Goal: Task Accomplishment & Management: Use online tool/utility

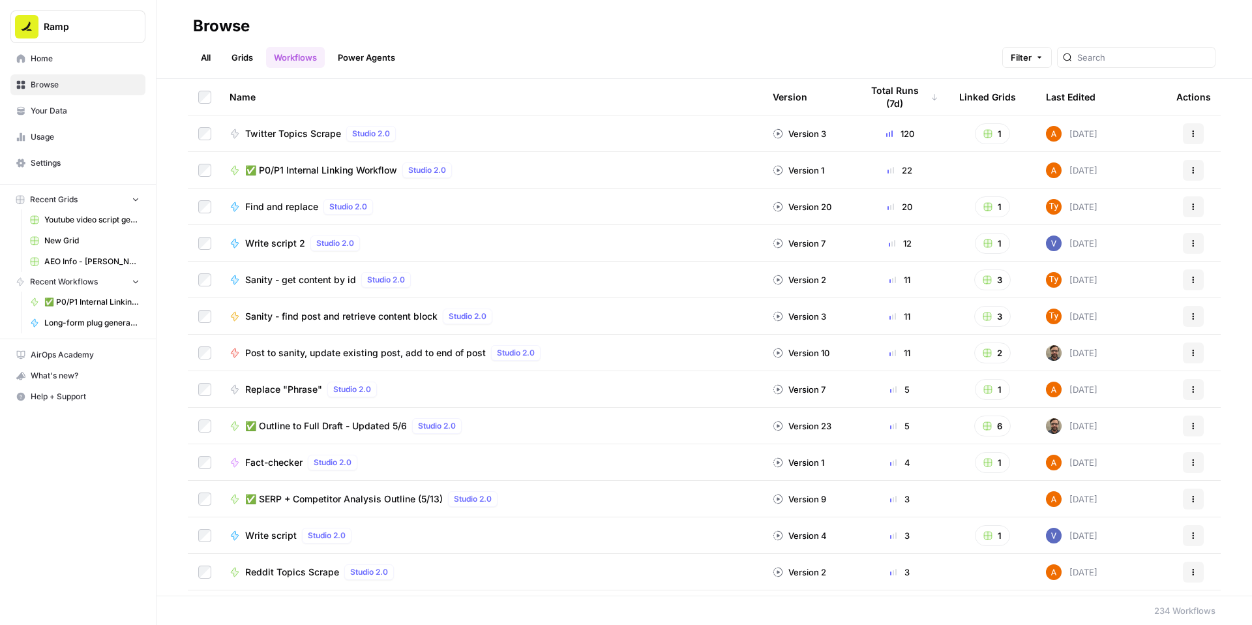
click at [397, 177] on span "✅ P0/P1 Internal Linking Workflow" at bounding box center [321, 170] width 152 height 13
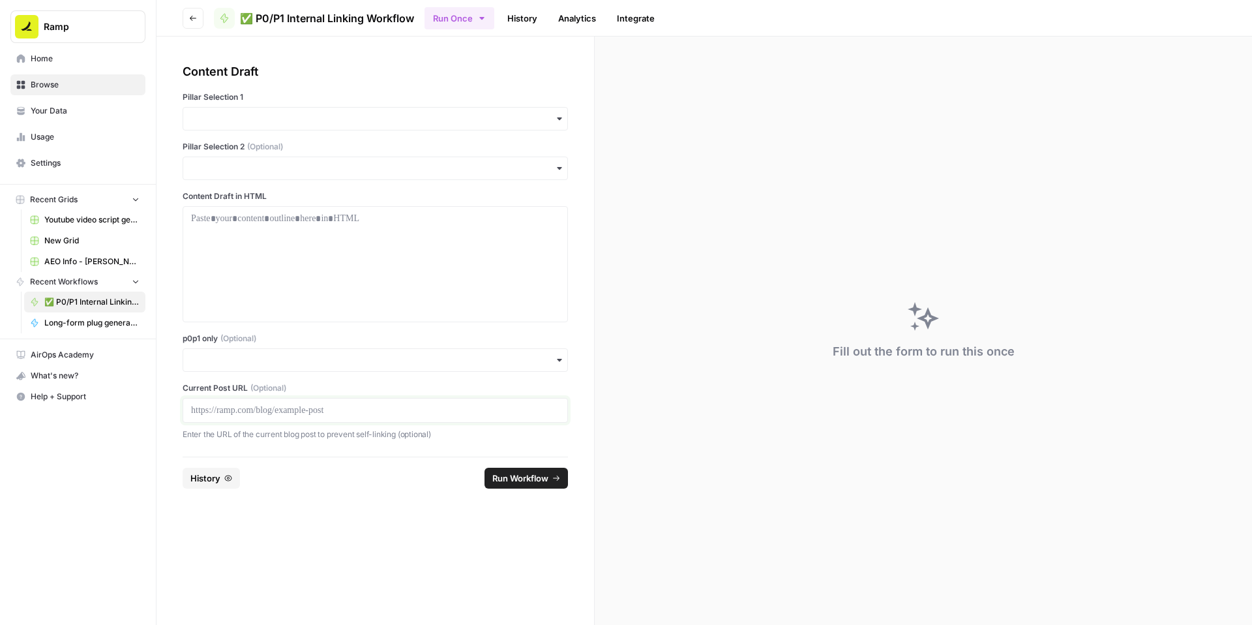
click at [251, 417] on p at bounding box center [375, 410] width 369 height 13
click at [263, 367] on input "p0p1 only (Optional)" at bounding box center [375, 360] width 369 height 13
click at [256, 485] on div "Yes" at bounding box center [406, 488] width 355 height 25
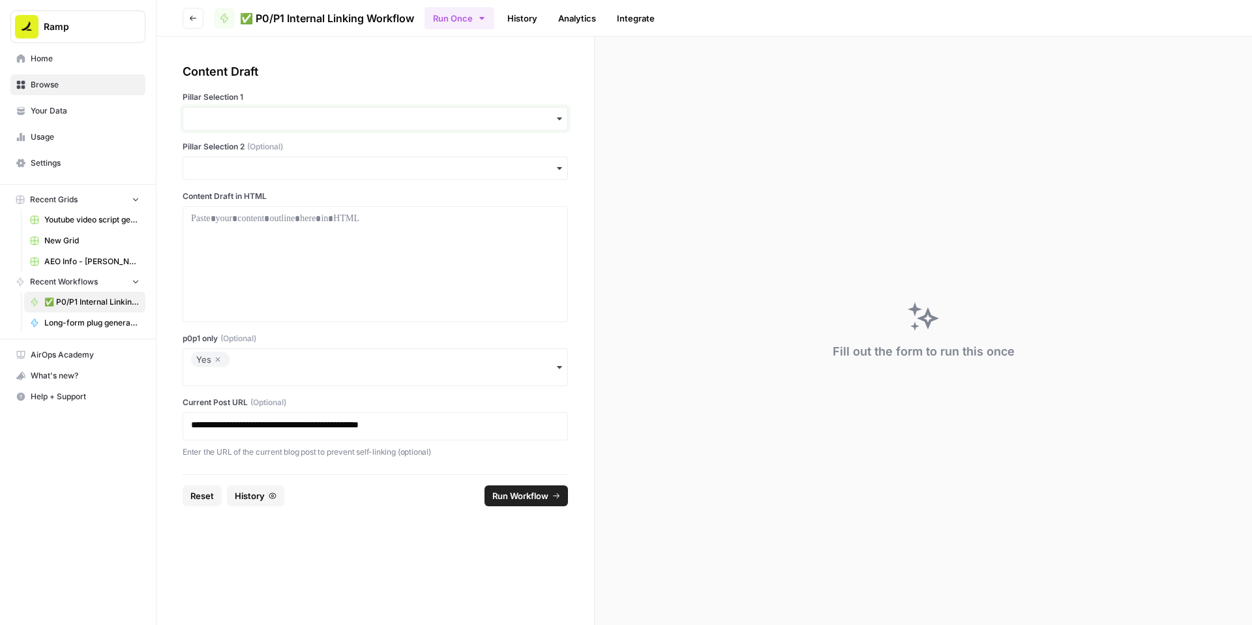
click at [363, 125] on input "Pillar Selection 1" at bounding box center [375, 118] width 369 height 13
click at [320, 193] on div "Accounts Payable" at bounding box center [406, 186] width 355 height 25
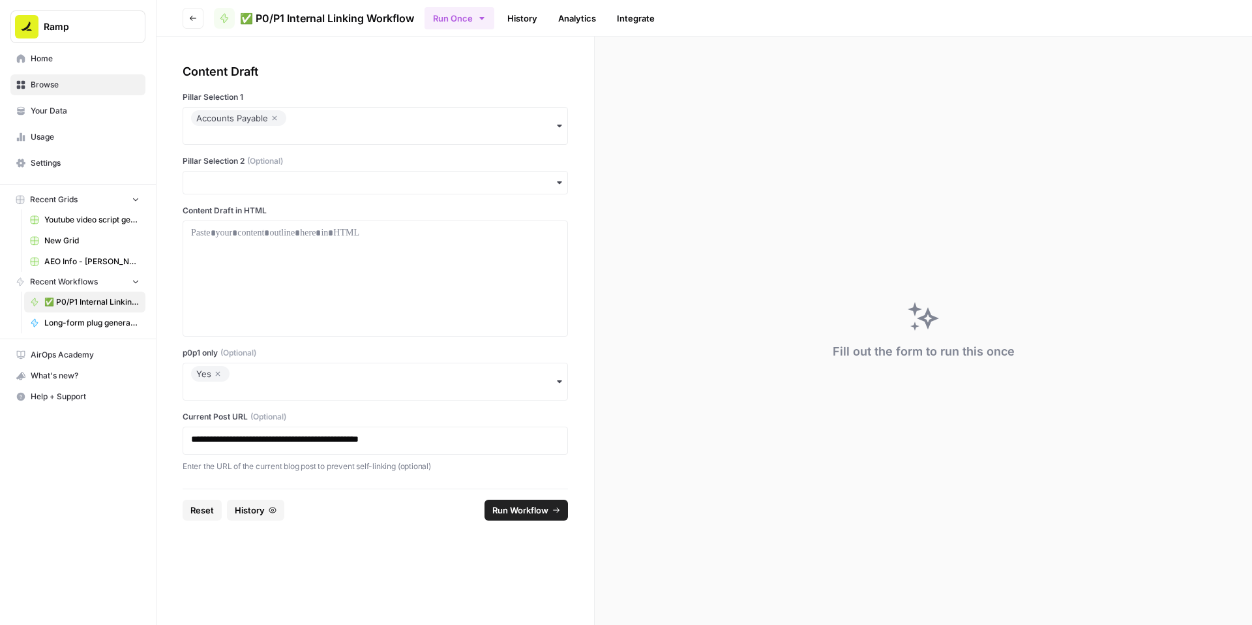
click at [316, 278] on div at bounding box center [375, 278] width 385 height 116
click at [316, 239] on p at bounding box center [375, 232] width 369 height 13
click at [405, 301] on div at bounding box center [375, 278] width 369 height 104
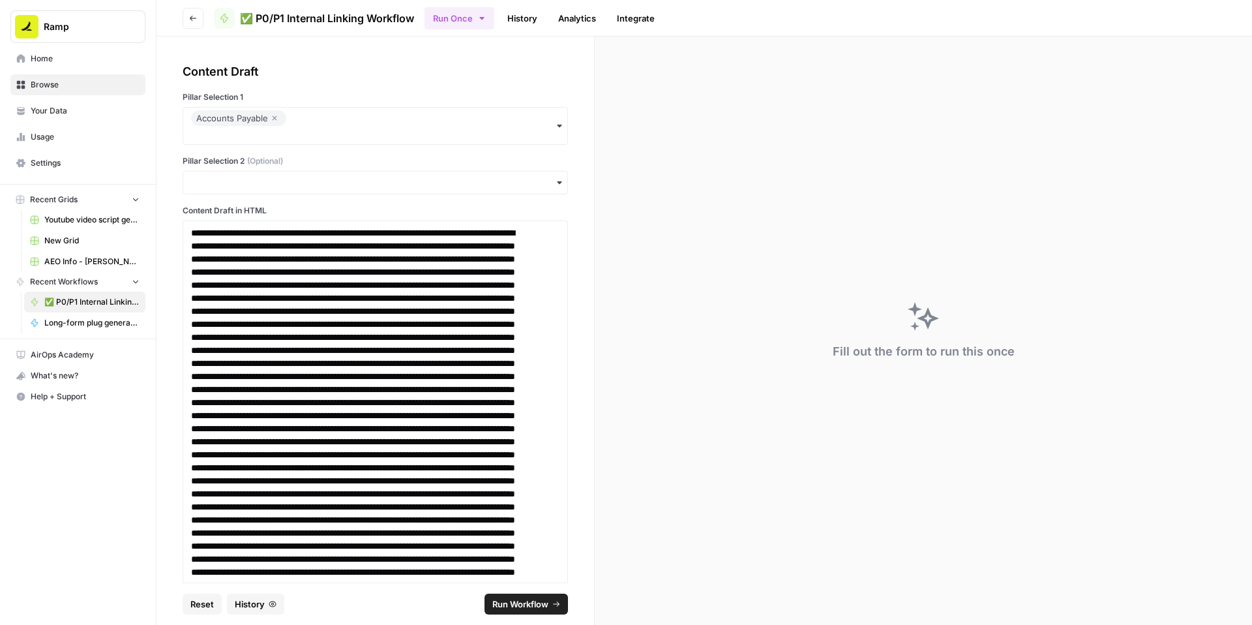
click at [528, 597] on span "Run Workflow" at bounding box center [520, 603] width 56 height 13
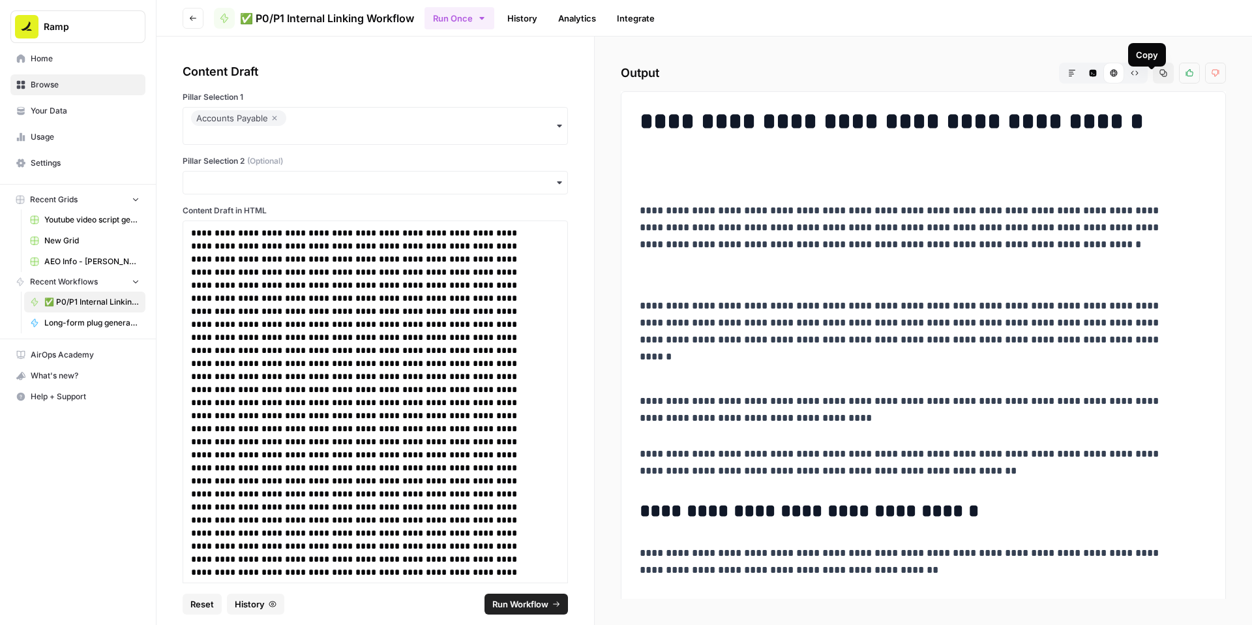
click at [1153, 83] on button "Copy" at bounding box center [1163, 73] width 21 height 21
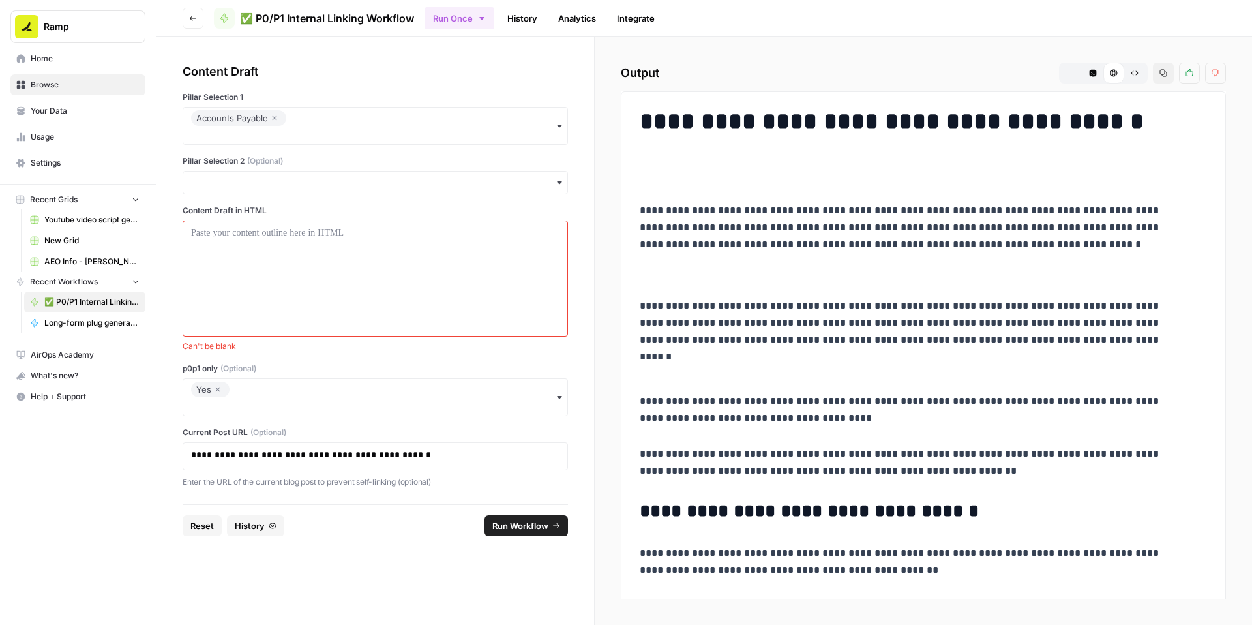
click at [222, 397] on icon "button" at bounding box center [218, 390] width 8 height 16
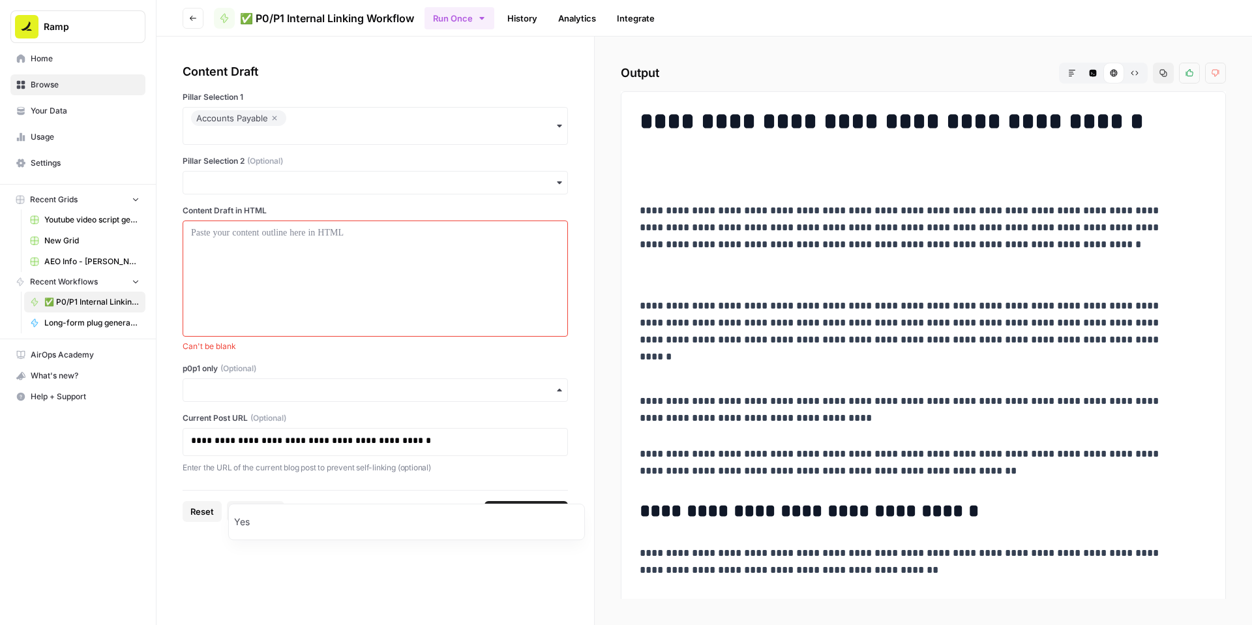
click at [328, 374] on label "p0p1 only (Optional)" at bounding box center [375, 369] width 385 height 12
click at [328, 397] on input "p0p1 only (Optional)" at bounding box center [375, 390] width 369 height 13
click at [345, 331] on div at bounding box center [375, 278] width 369 height 104
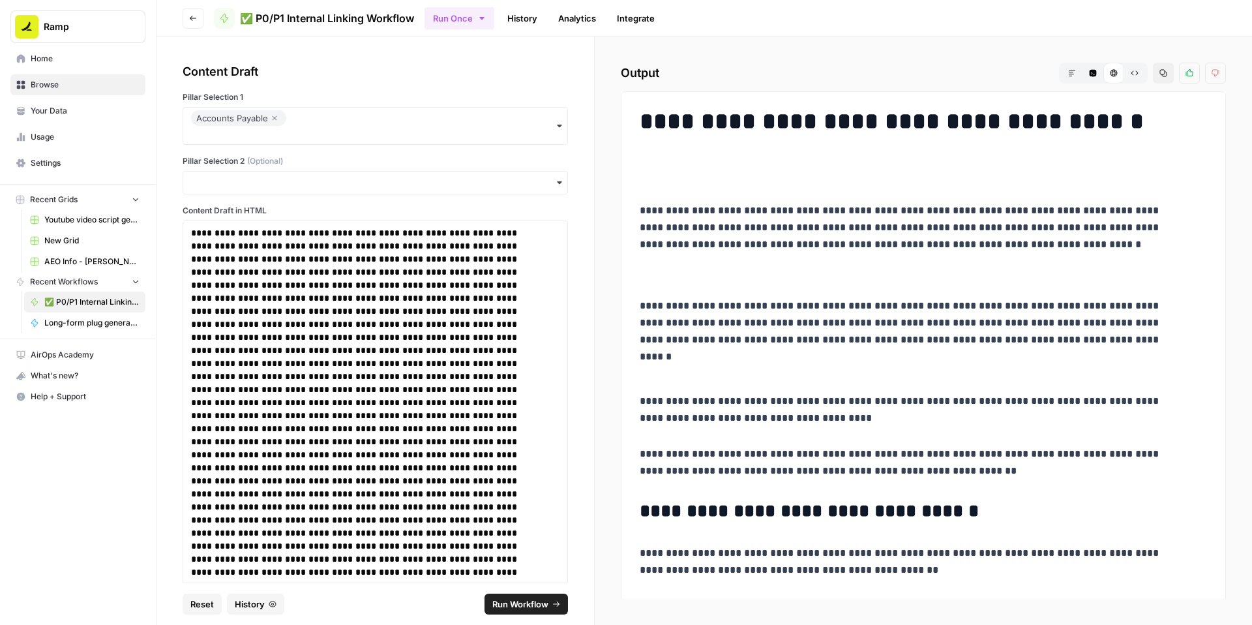
click at [541, 597] on span "Run Workflow" at bounding box center [520, 603] width 56 height 13
click at [1156, 83] on button "Copy" at bounding box center [1163, 73] width 21 height 21
